Goal: Check status: Check status

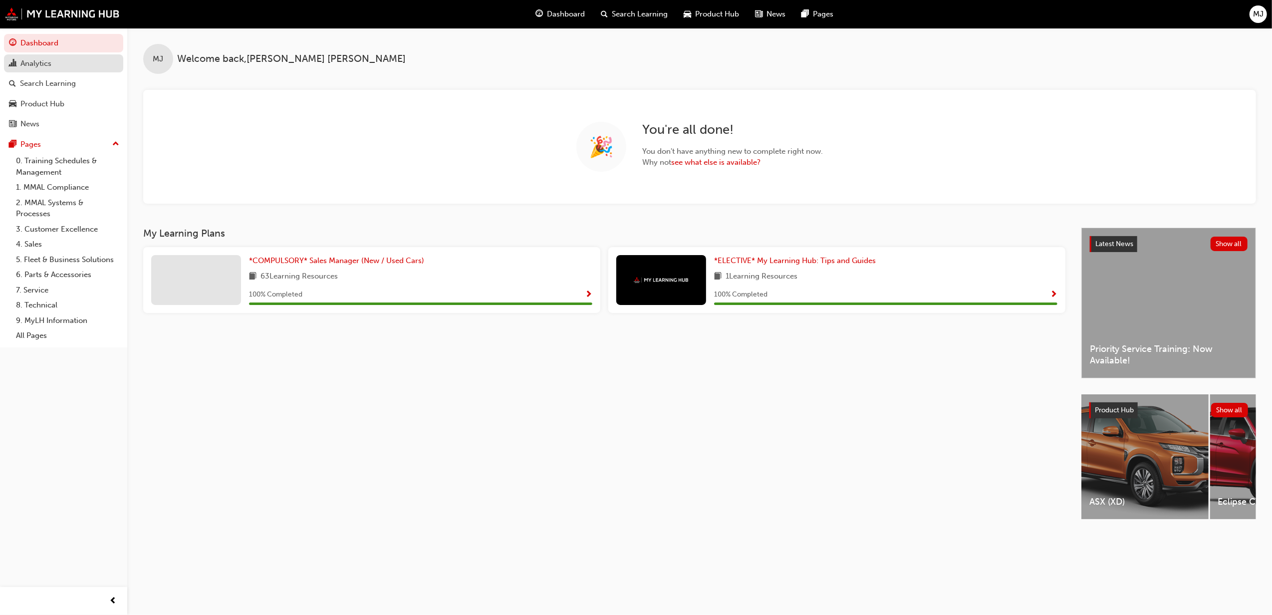
click at [54, 66] on div "Analytics" at bounding box center [63, 63] width 109 height 12
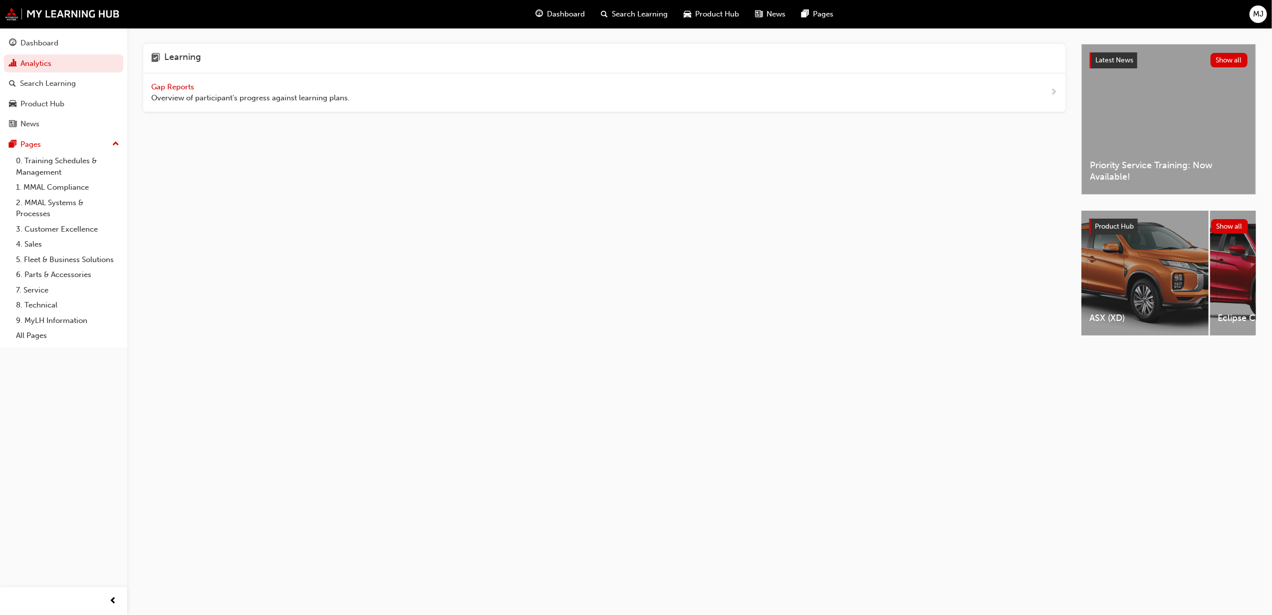
click at [176, 82] on span "Gap Reports" at bounding box center [173, 86] width 45 height 9
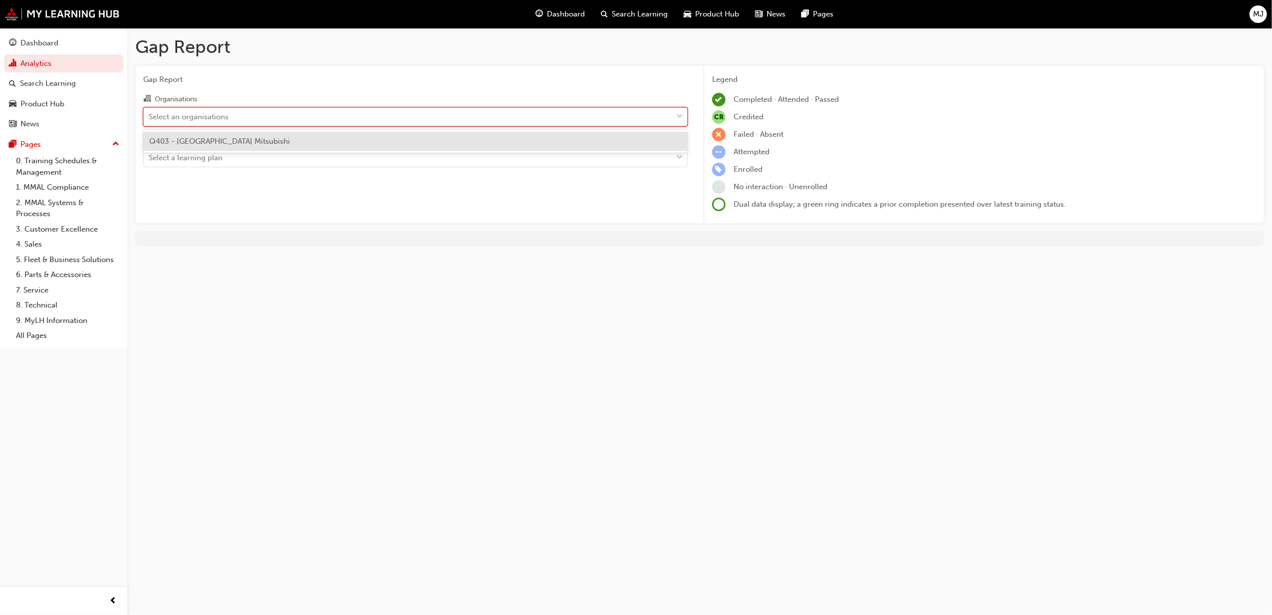
click at [276, 119] on div "Select an organisations" at bounding box center [408, 116] width 529 height 17
click at [150, 119] on input "Organisations option Q403 - [GEOGRAPHIC_DATA] Mitsubishi focused, 1 of 1. 1 res…" at bounding box center [149, 116] width 1 height 8
click at [252, 142] on span "Q403 - [GEOGRAPHIC_DATA] Mitsubishi" at bounding box center [219, 141] width 141 height 9
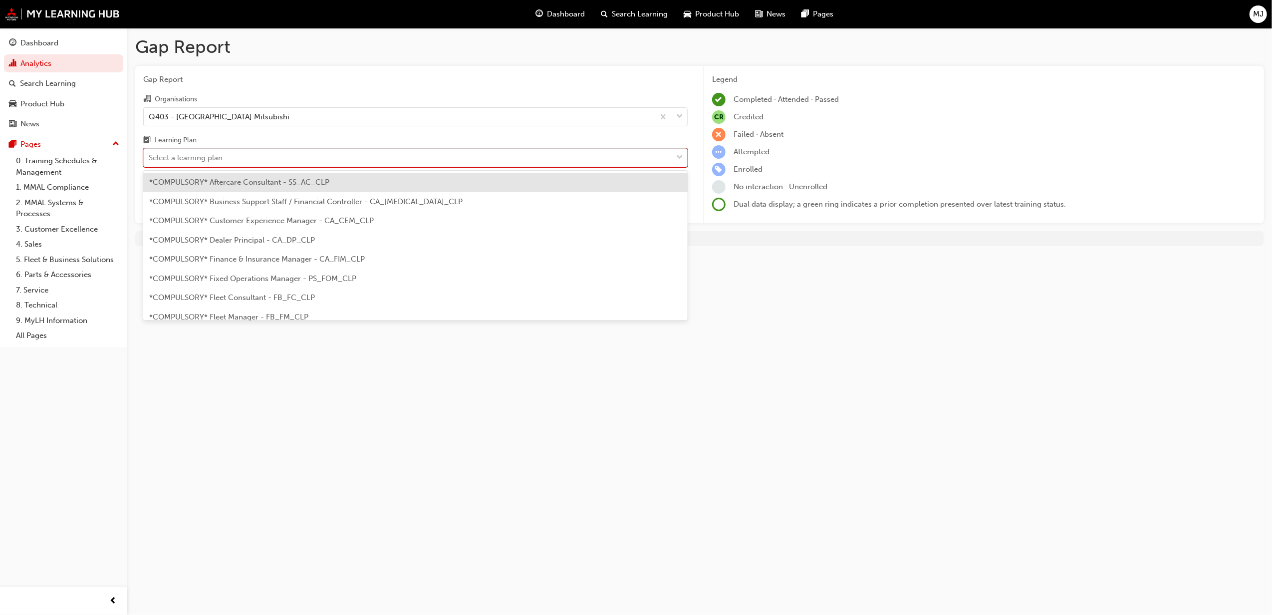
click at [242, 156] on div "Select a learning plan" at bounding box center [408, 157] width 529 height 17
click at [150, 156] on input "Learning Plan option *COMPULSORY* Aftercare Consultant - SS_AC_CLP focused, 1 o…" at bounding box center [149, 157] width 1 height 8
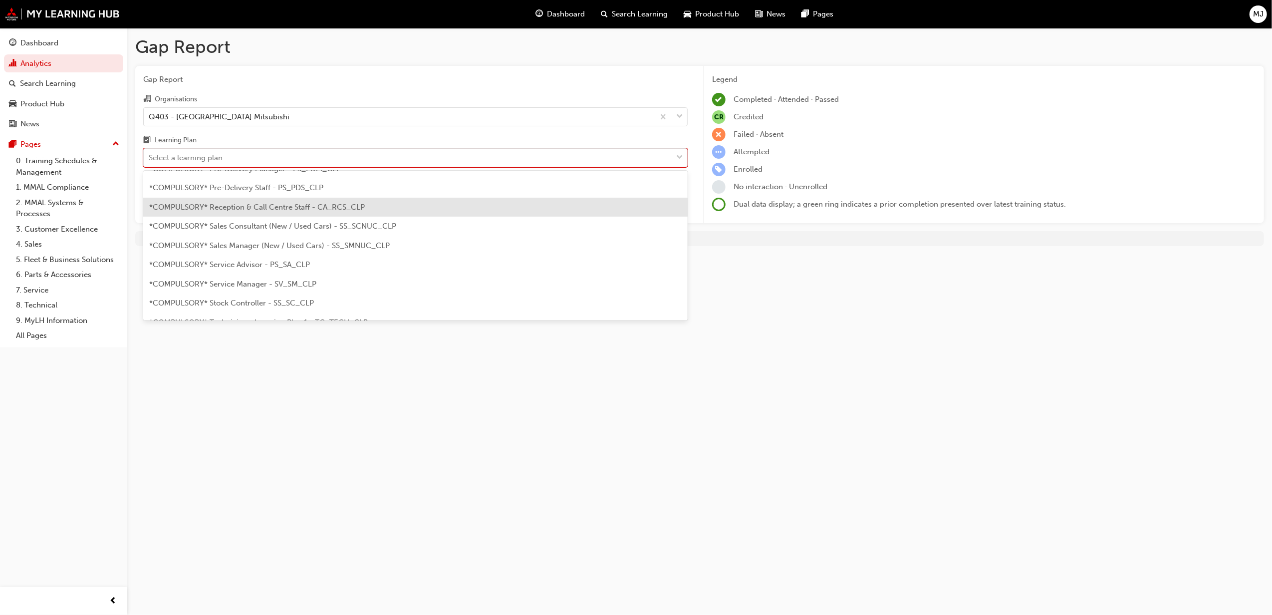
scroll to position [266, 0]
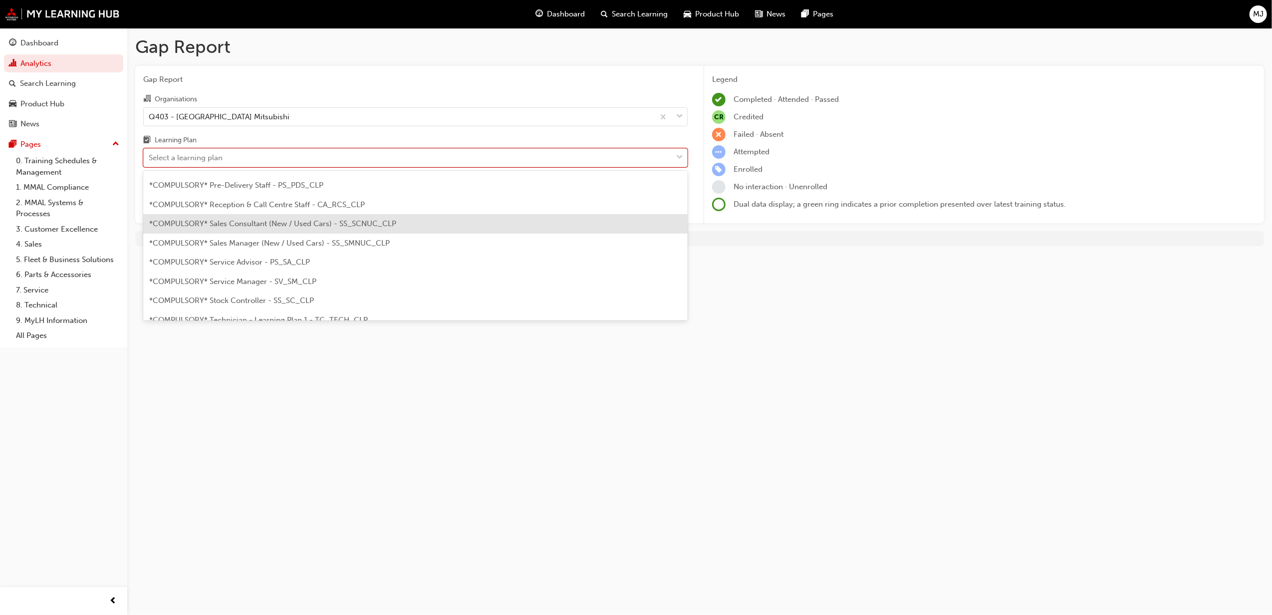
click at [309, 227] on span "*COMPULSORY* Sales Consultant (New / Used Cars) - SS_SCNUC_CLP" at bounding box center [272, 223] width 247 height 9
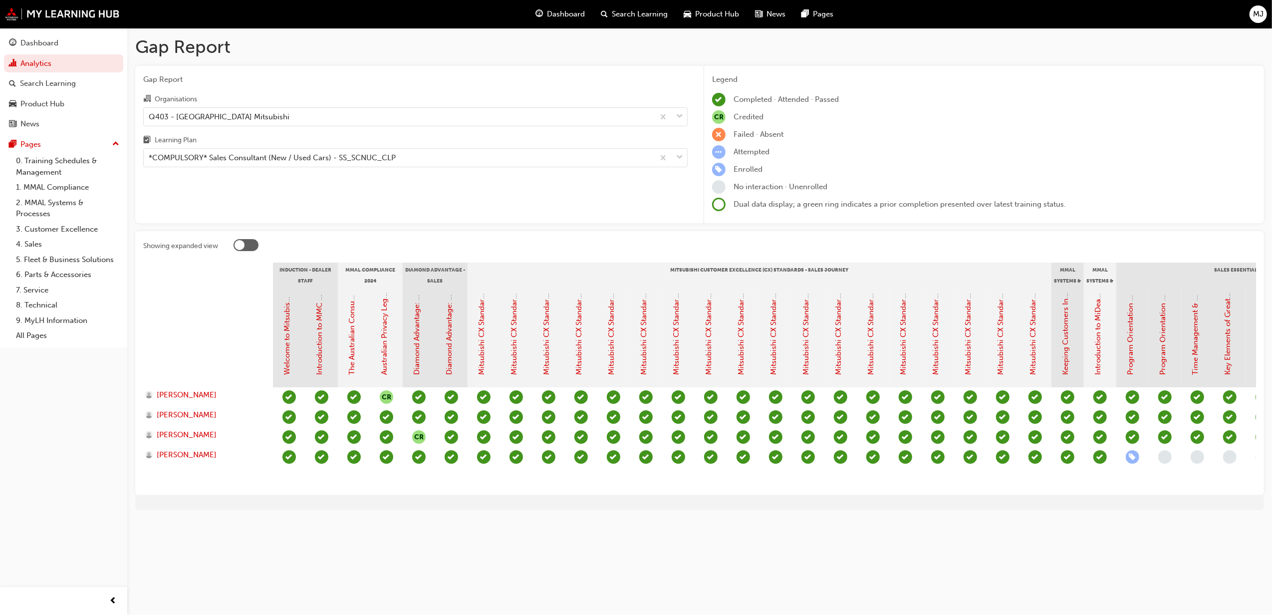
click at [256, 245] on div at bounding box center [246, 245] width 25 height 12
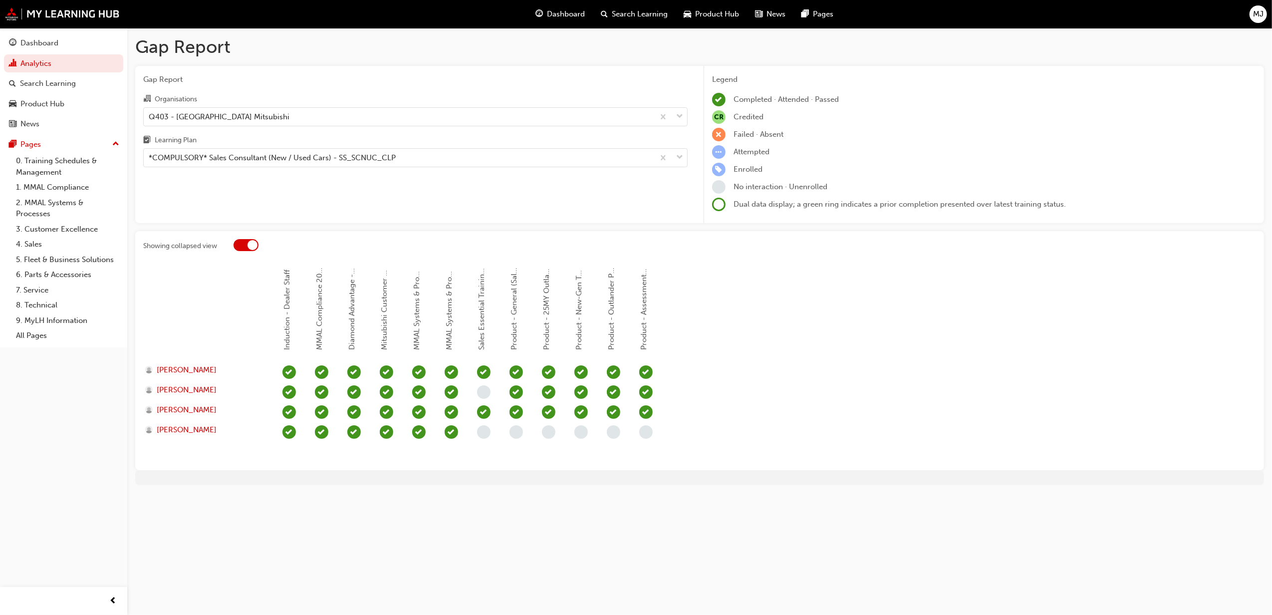
click at [579, 301] on span "Product - New-Gen Triton (Sales)" at bounding box center [579, 293] width 9 height 115
click at [244, 246] on div at bounding box center [246, 245] width 25 height 12
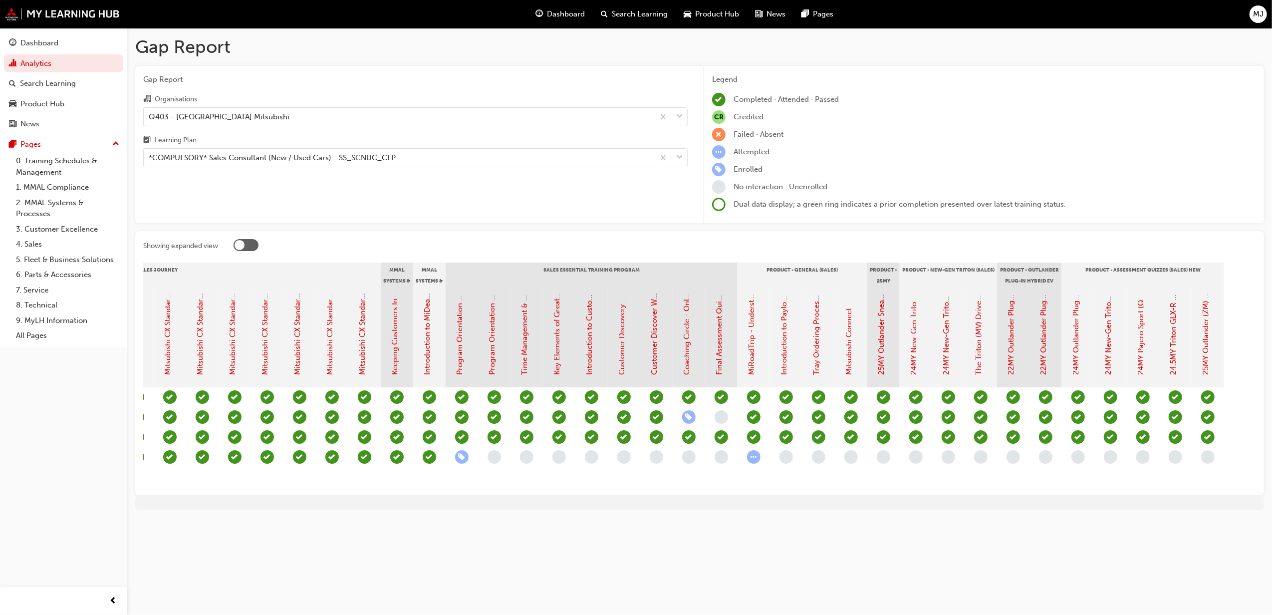
scroll to position [0, 532]
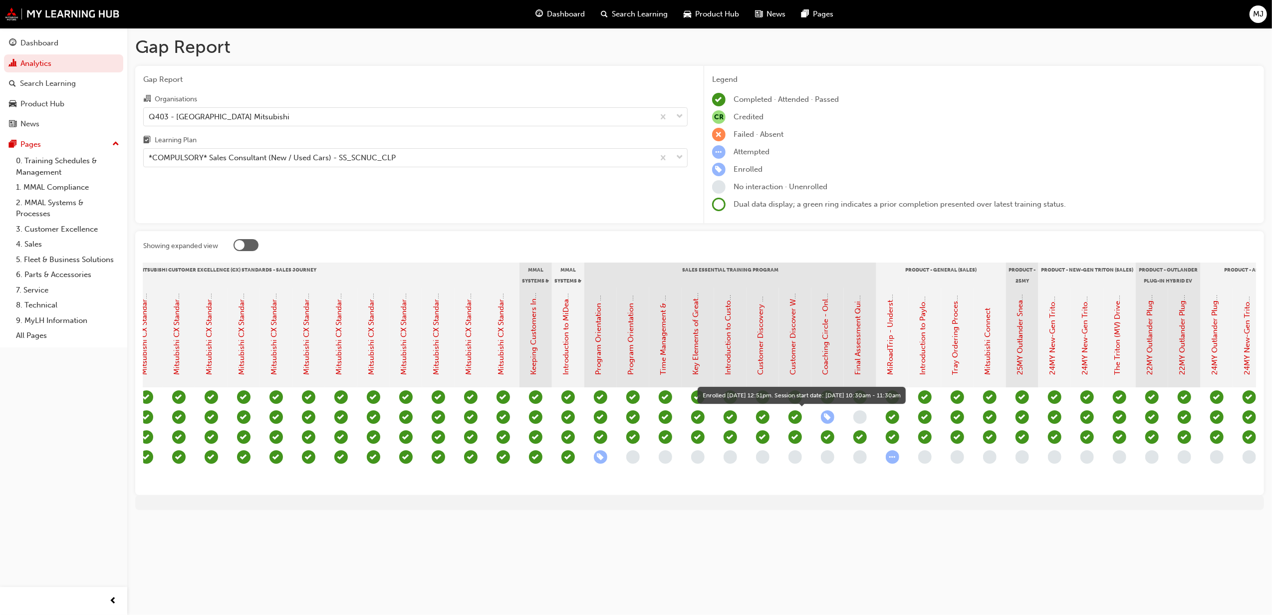
click at [827, 417] on span "learningRecordVerb_ENROLL-icon" at bounding box center [827, 416] width 13 height 13
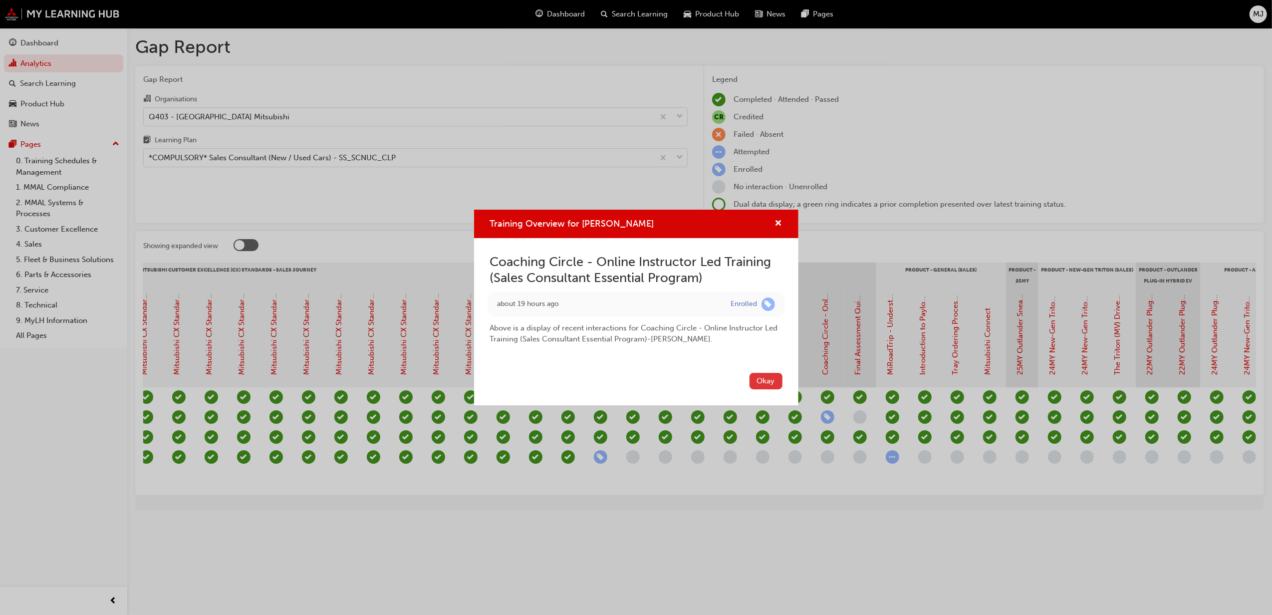
click at [767, 382] on button "Okay" at bounding box center [766, 381] width 33 height 16
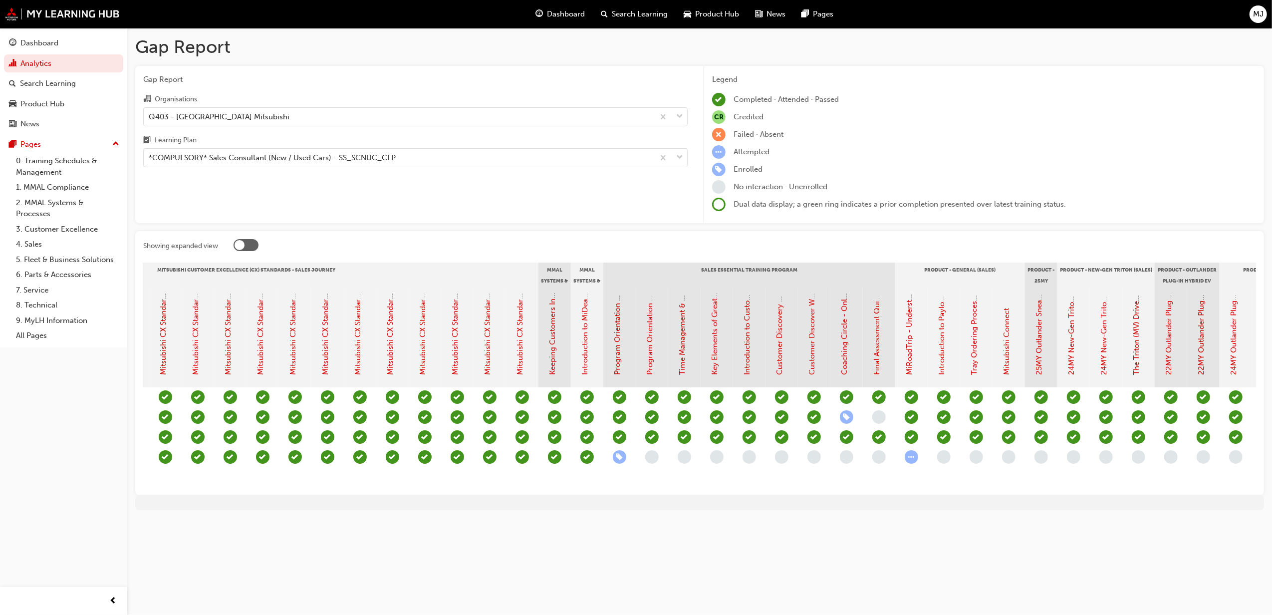
scroll to position [0, 671]
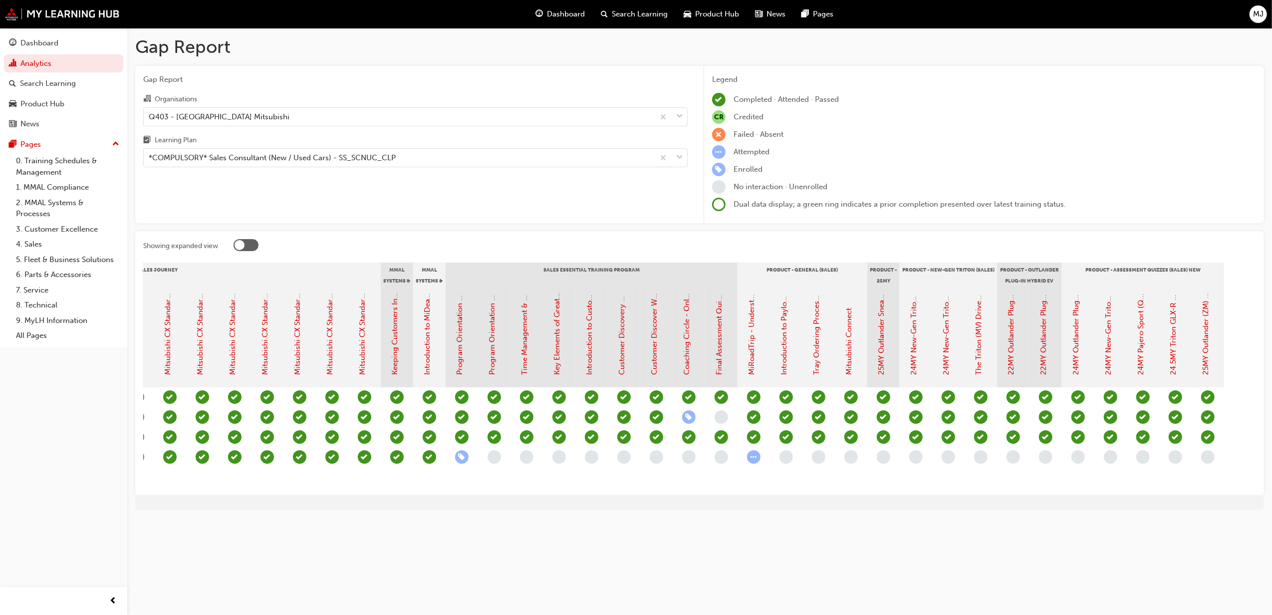
click at [252, 246] on div at bounding box center [246, 245] width 25 height 12
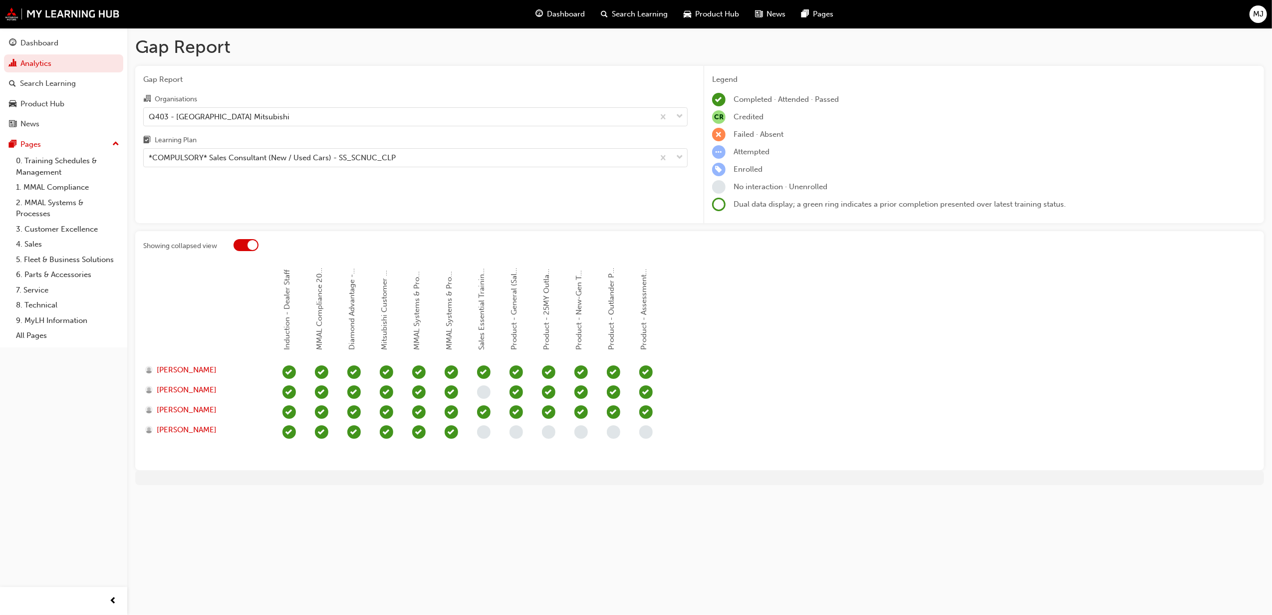
click at [238, 243] on div at bounding box center [246, 245] width 25 height 12
